Goal: Navigation & Orientation: Find specific page/section

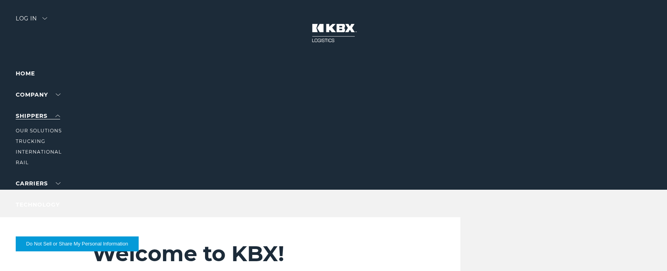
click at [56, 113] on link "SHIPPERS" at bounding box center [38, 115] width 44 height 7
click at [35, 110] on link "About Us" at bounding box center [30, 109] width 29 height 6
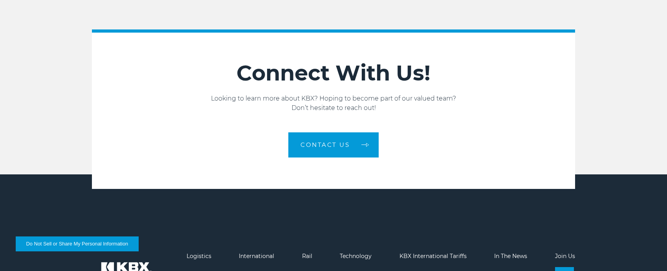
scroll to position [1357, 0]
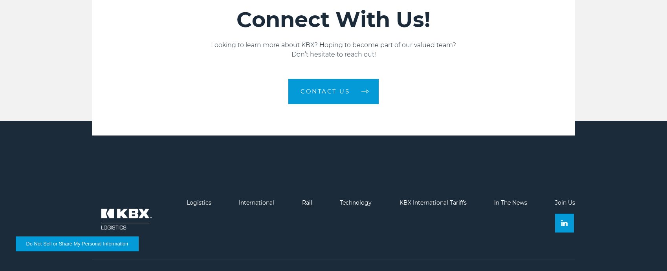
click at [309, 199] on link "Rail" at bounding box center [307, 202] width 10 height 7
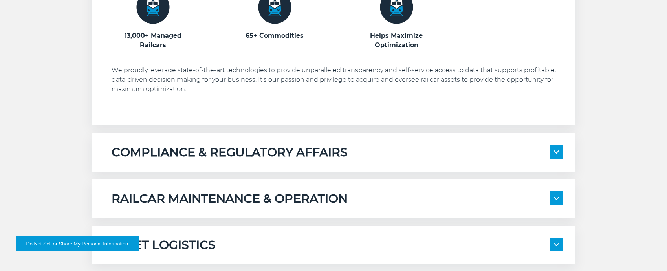
scroll to position [668, 0]
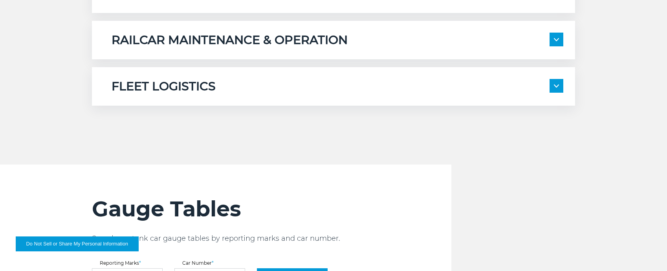
click at [557, 84] on span at bounding box center [556, 86] width 14 height 14
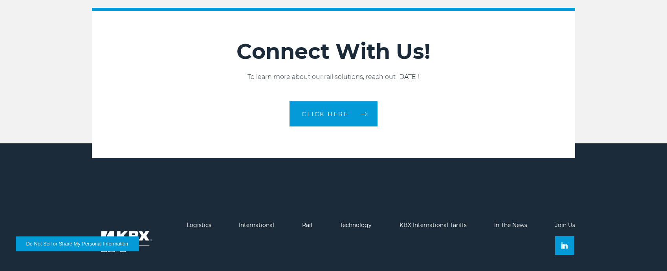
scroll to position [1517, 0]
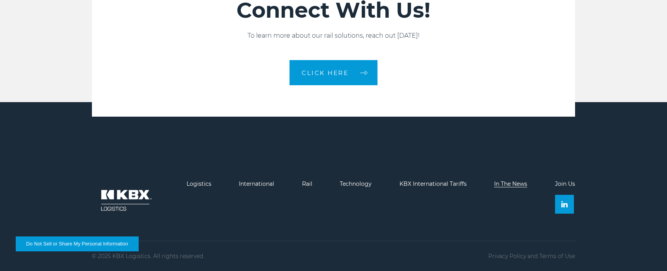
click at [515, 182] on link "In The News" at bounding box center [510, 183] width 33 height 7
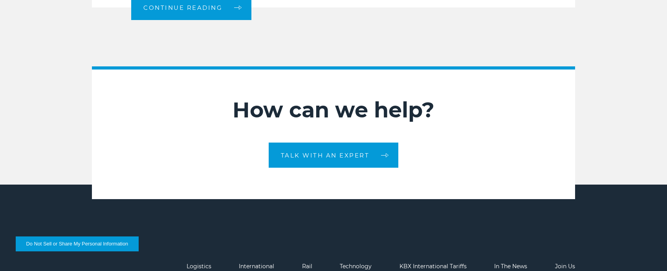
scroll to position [1068, 0]
